Goal: Task Accomplishment & Management: Use online tool/utility

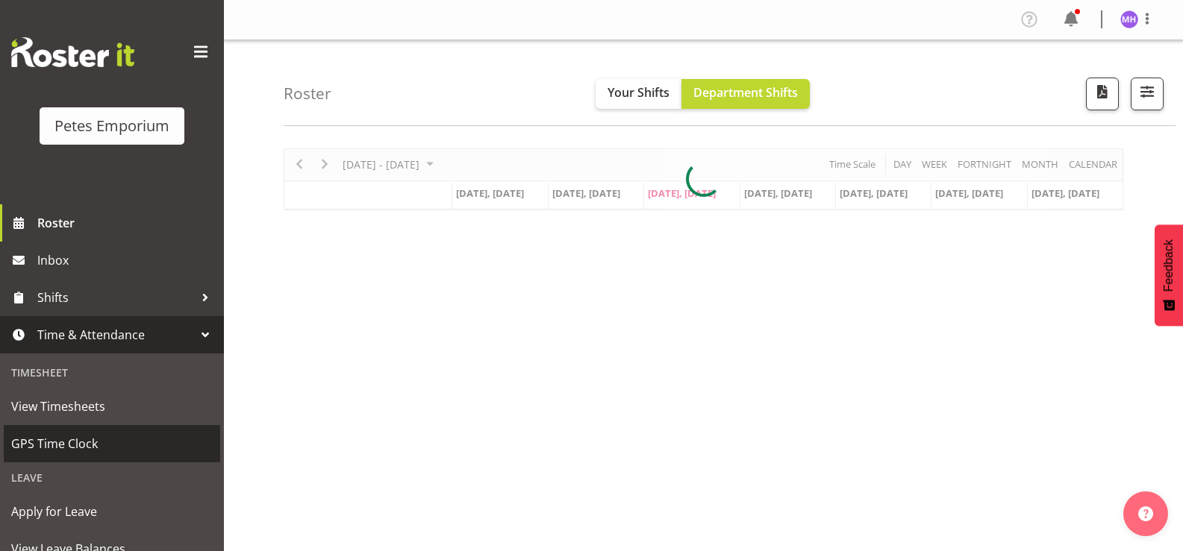
click at [75, 440] on span "GPS Time Clock" at bounding box center [111, 444] width 201 height 22
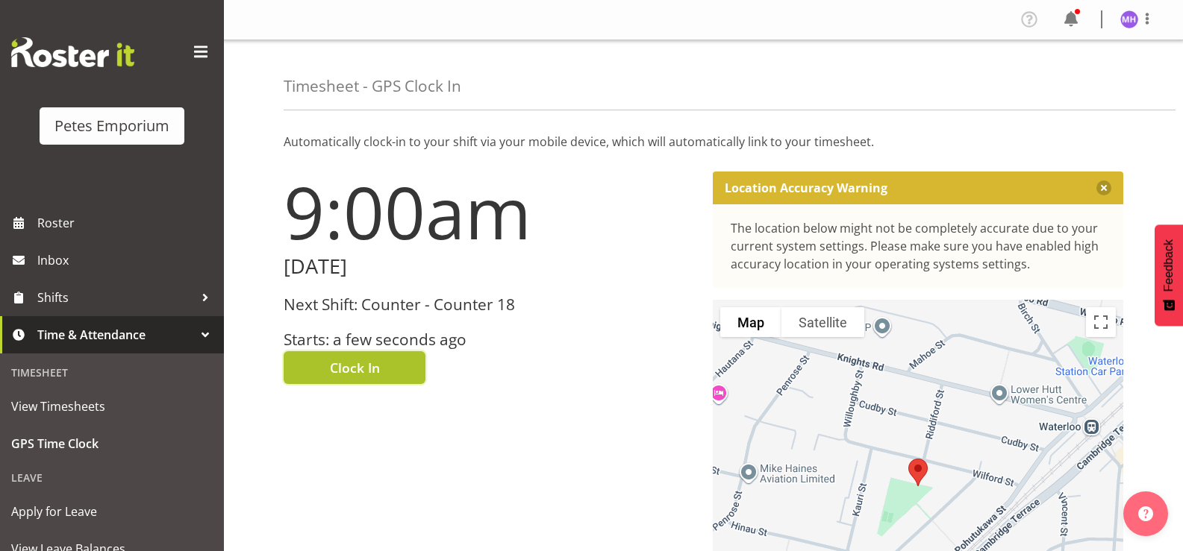
click at [409, 359] on button "Clock In" at bounding box center [355, 367] width 142 height 33
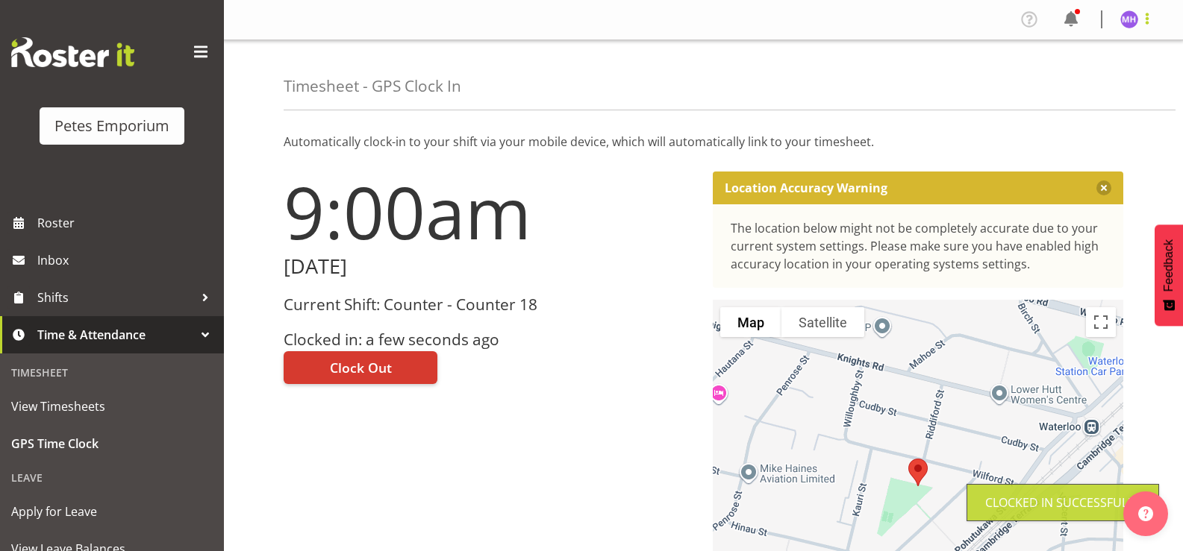
click at [1147, 22] on span at bounding box center [1147, 19] width 18 height 18
click at [1071, 85] on link "Log Out" at bounding box center [1083, 78] width 143 height 27
